Goal: Register for event/course

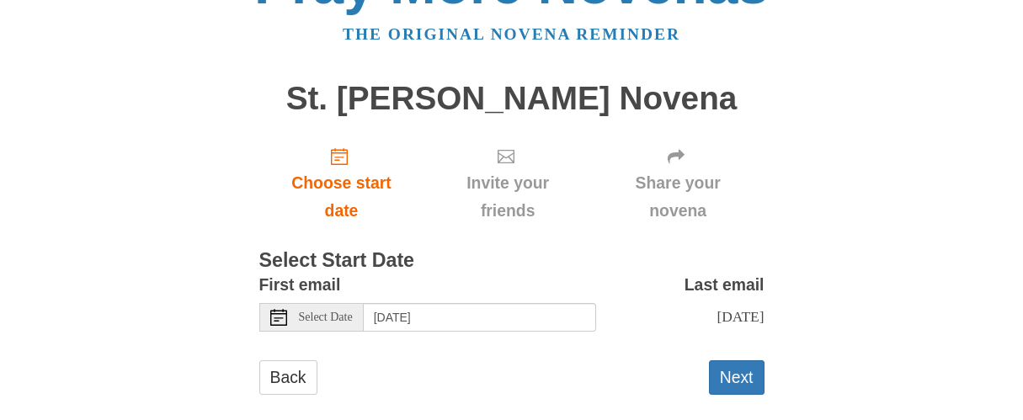
scroll to position [82, 0]
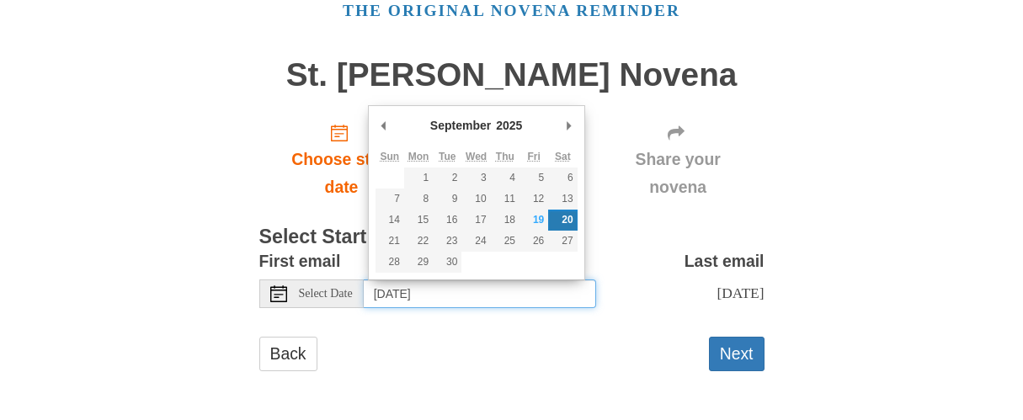
click at [525, 292] on input "Saturday, September 20th" at bounding box center [480, 293] width 232 height 29
type input "Friday, September 19th"
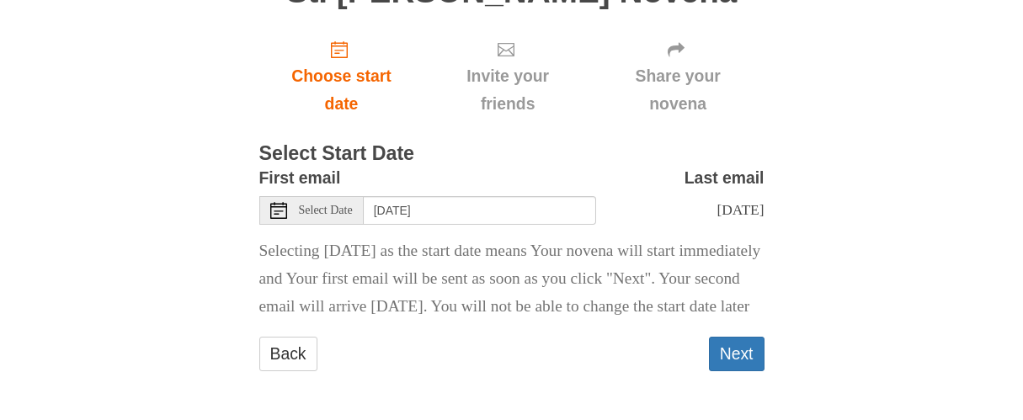
scroll to position [194, 0]
click at [737, 353] on button "Next" at bounding box center [737, 354] width 56 height 35
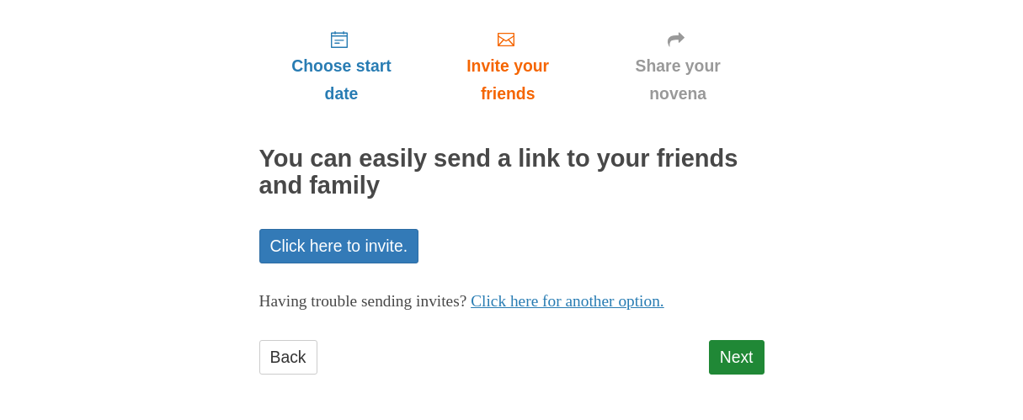
scroll to position [179, 0]
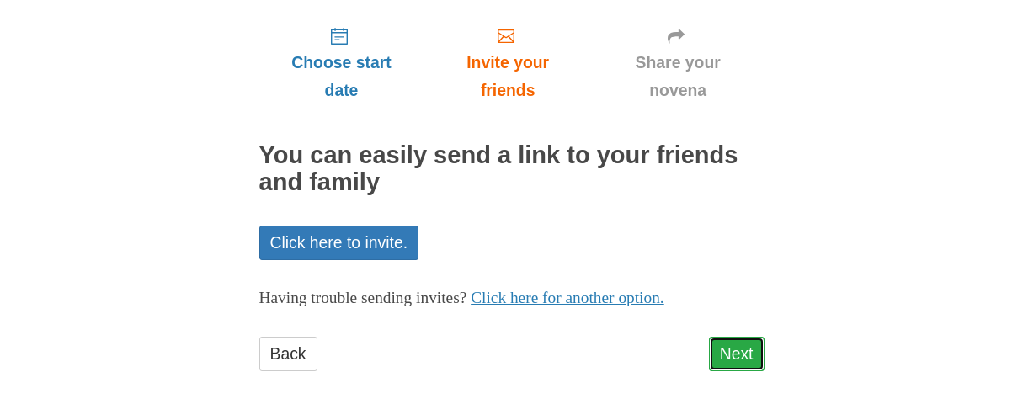
click at [739, 344] on link "Next" at bounding box center [737, 354] width 56 height 35
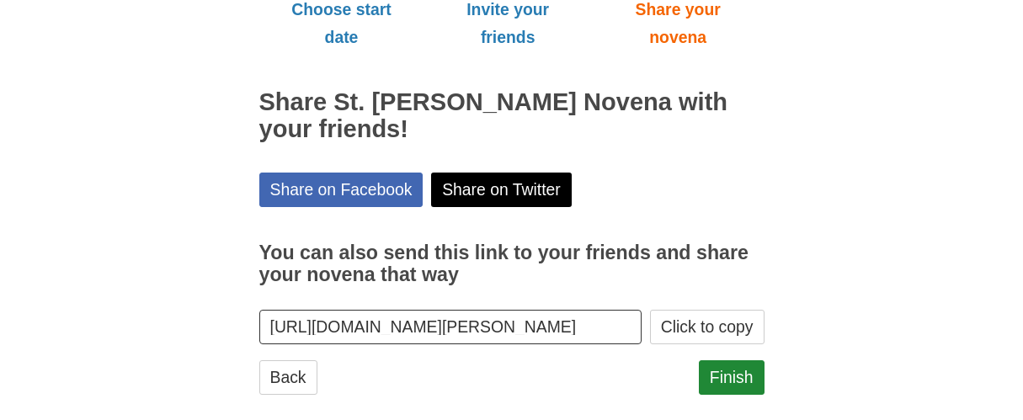
scroll to position [256, 0]
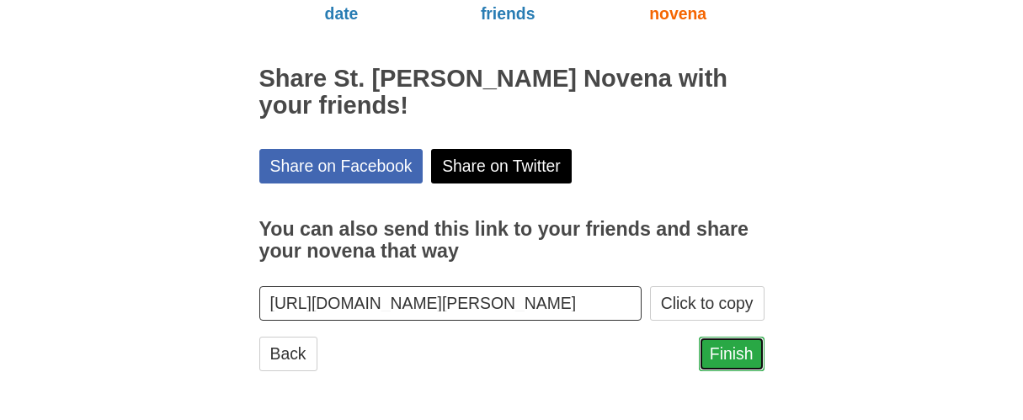
click at [730, 343] on link "Finish" at bounding box center [732, 354] width 66 height 35
